Goal: Obtain resource: Obtain resource

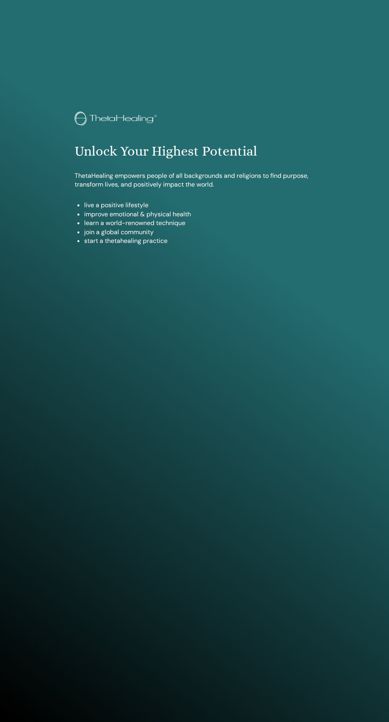
scroll to position [722, 0]
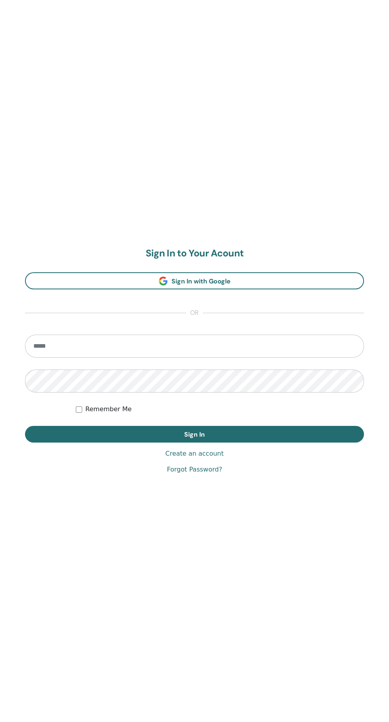
click at [120, 348] on input "email" at bounding box center [194, 345] width 339 height 23
type input "**********"
click at [25, 426] on button "Sign In" at bounding box center [194, 434] width 339 height 17
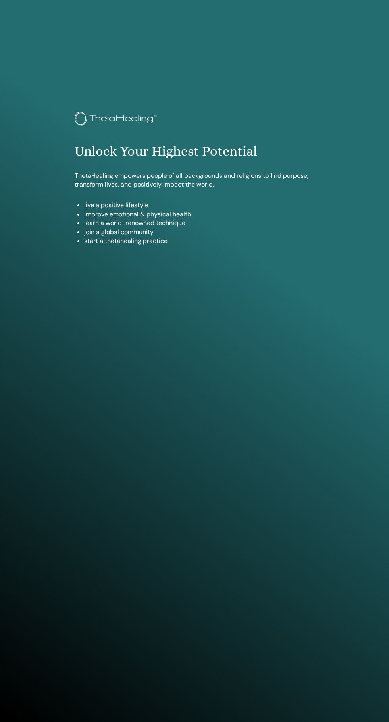
scroll to position [722, 0]
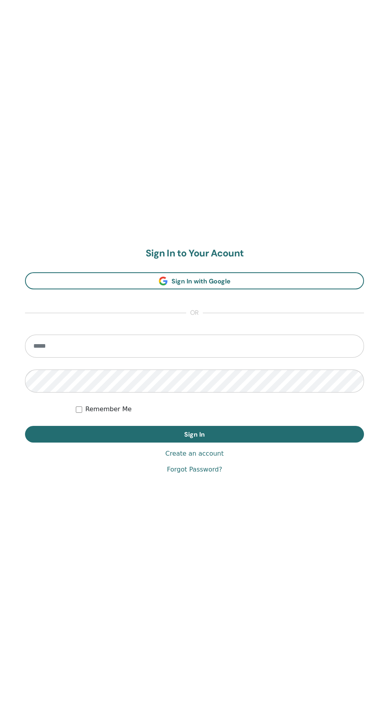
click at [144, 344] on input "email" at bounding box center [194, 345] width 339 height 23
type input "**********"
click at [25, 426] on button "Sign In" at bounding box center [194, 434] width 339 height 17
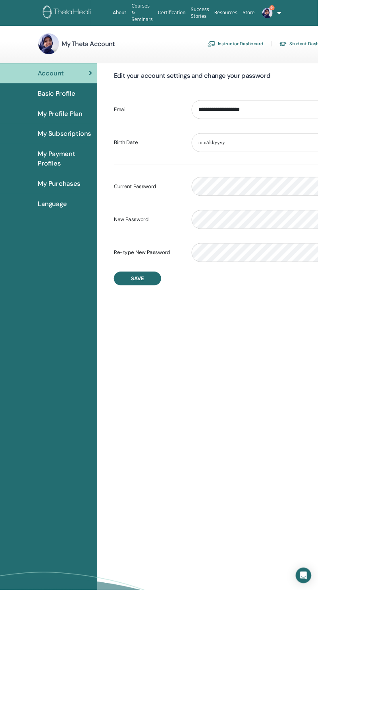
click at [276, 51] on link "Instructor Dashboard" at bounding box center [288, 53] width 68 height 13
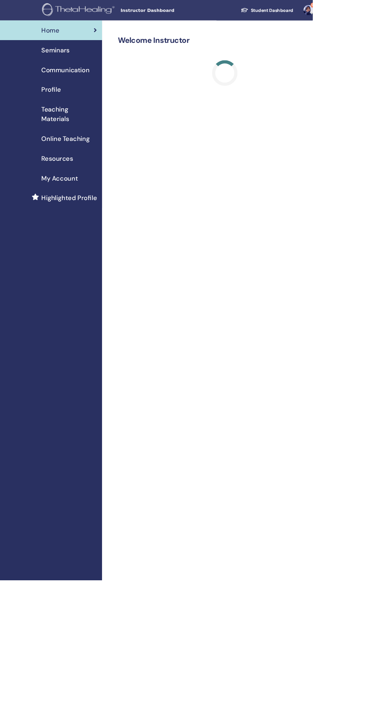
click at [65, 148] on span "Teaching Materials" at bounding box center [86, 142] width 69 height 24
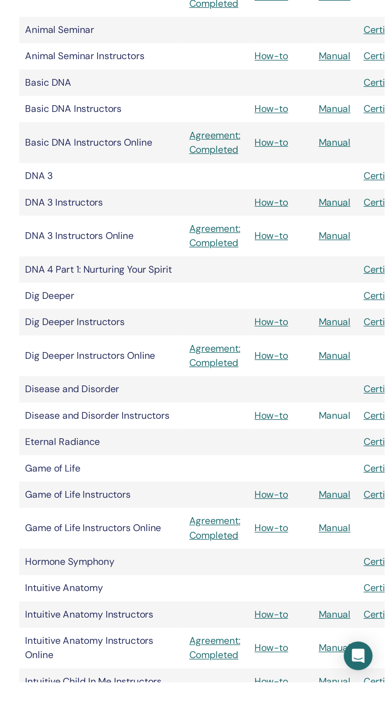
click at [359, 542] on link "Manual" at bounding box center [355, 545] width 21 height 8
